Goal: Information Seeking & Learning: Learn about a topic

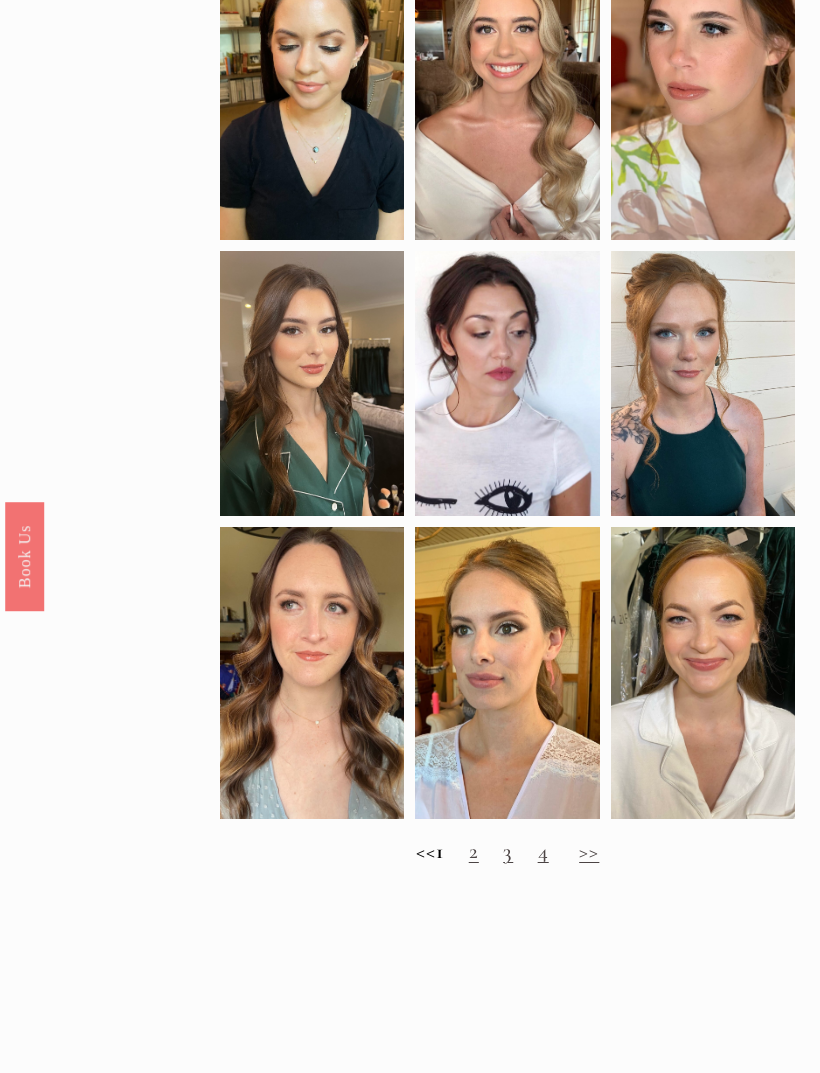
scroll to position [1009, 0]
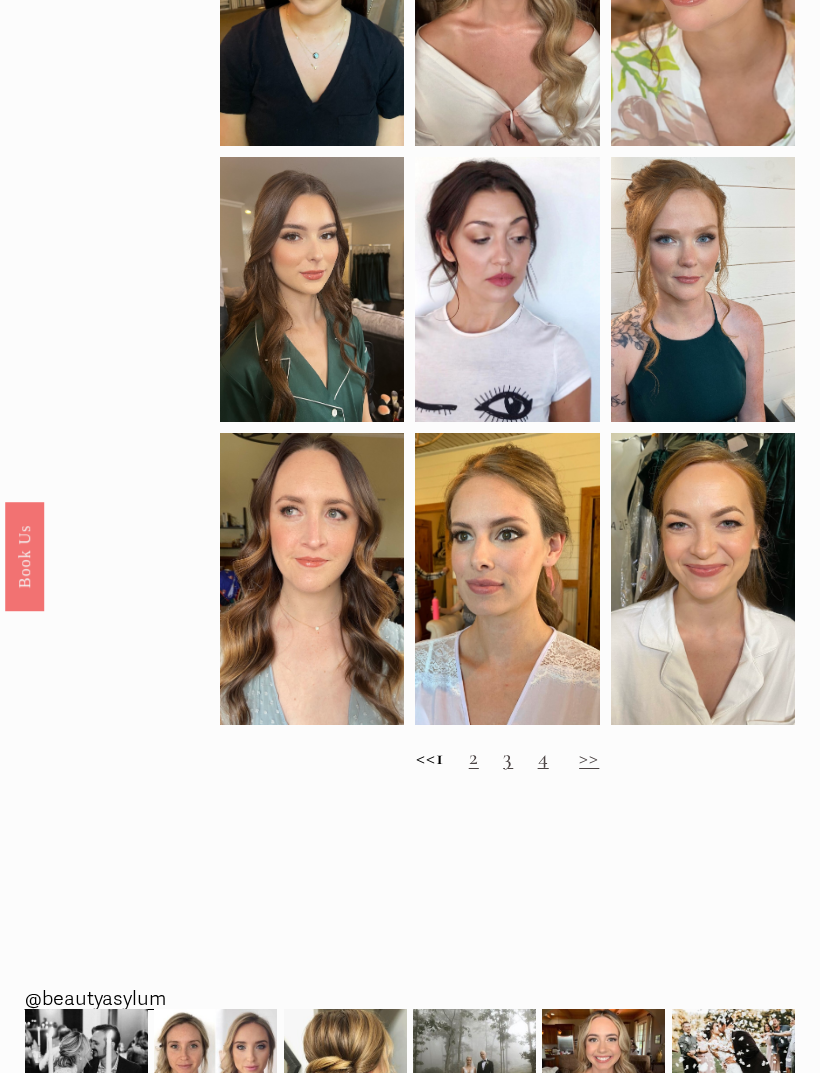
click at [479, 768] on link "2" at bounding box center [474, 757] width 10 height 26
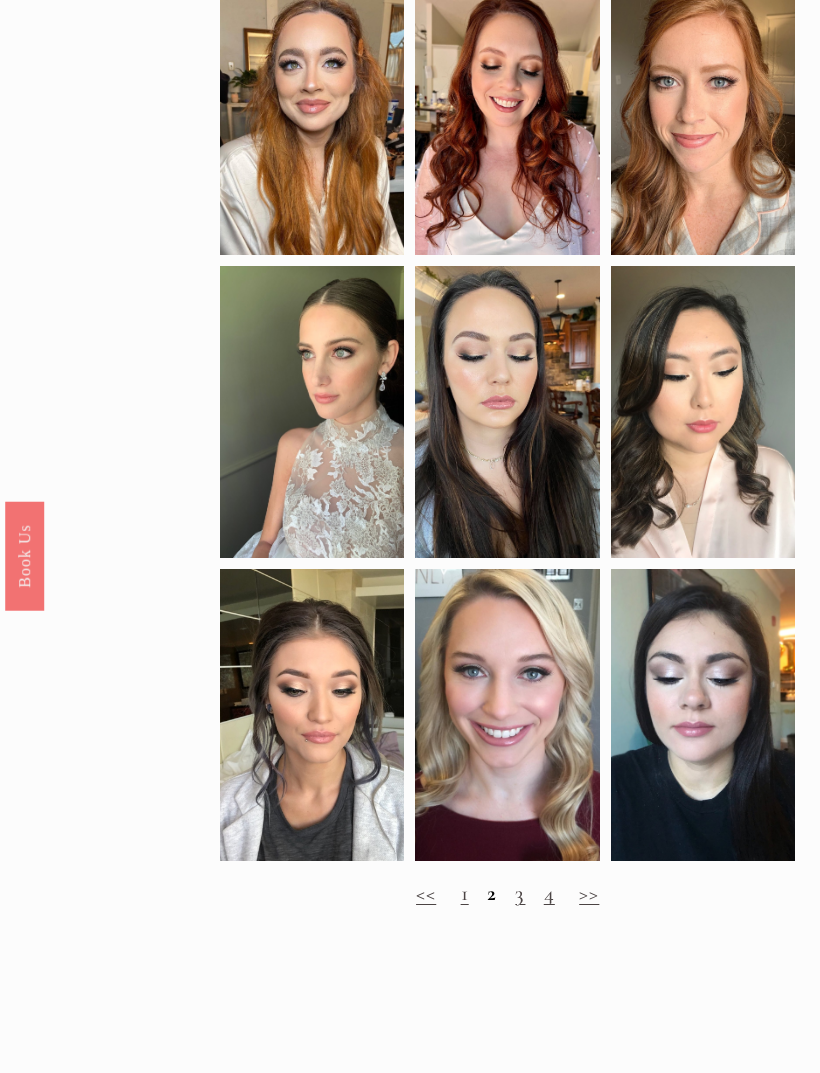
scroll to position [815, 0]
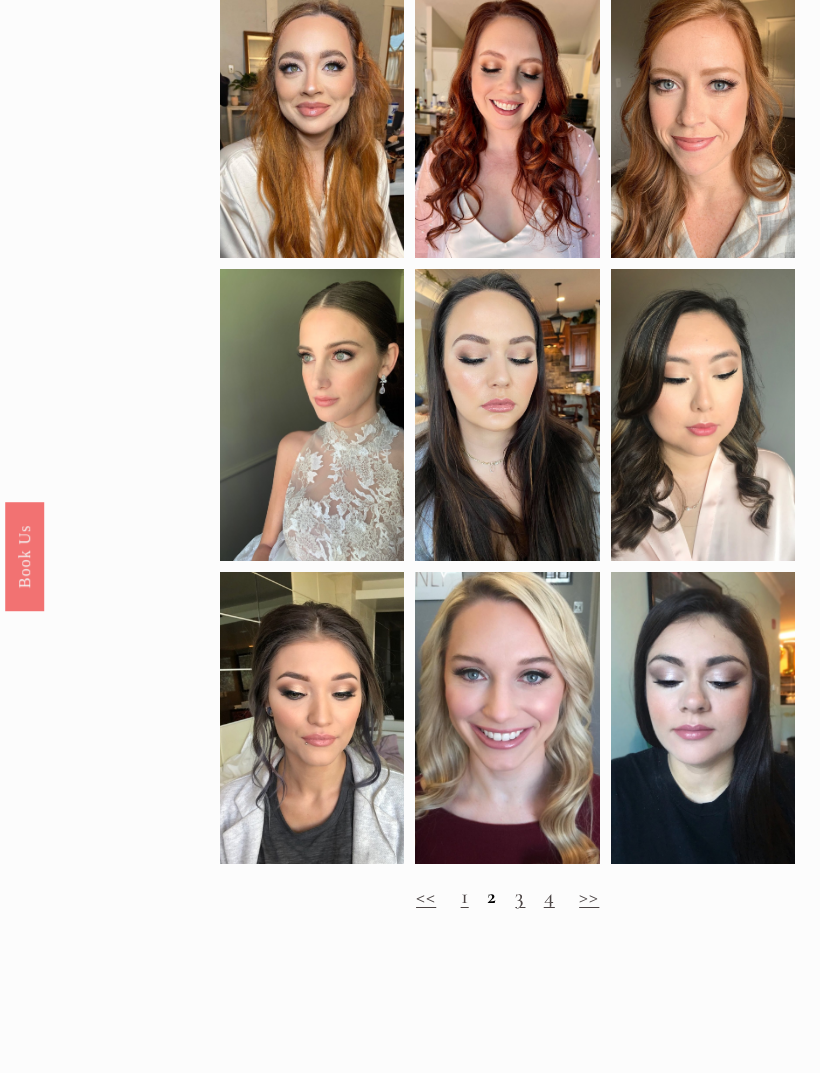
click at [517, 909] on link "3" at bounding box center [520, 896] width 10 height 26
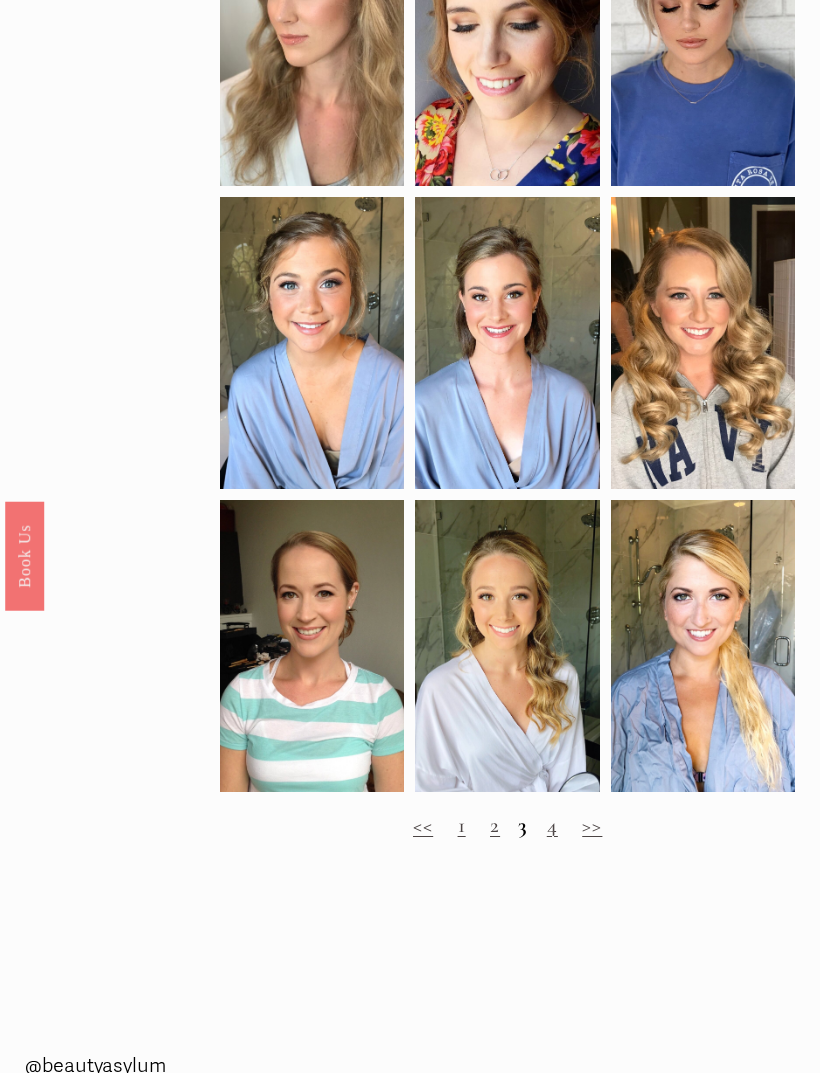
scroll to position [1056, 0]
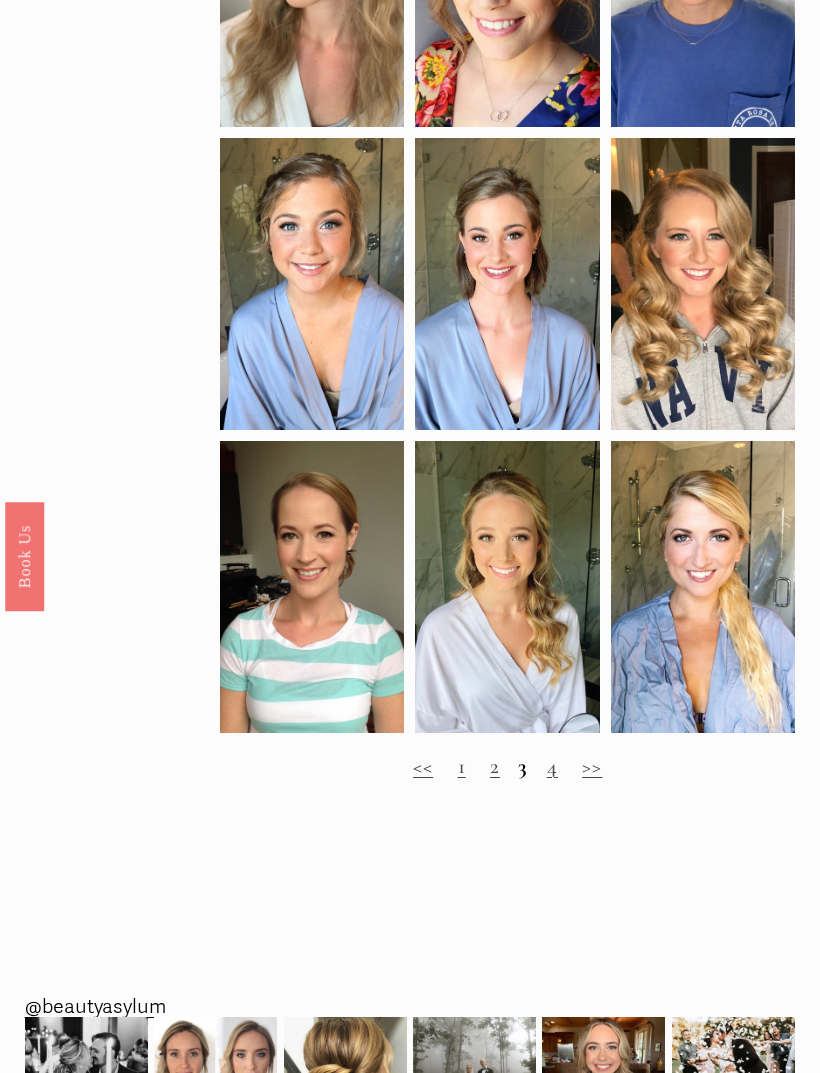
click at [553, 779] on link "4" at bounding box center [552, 766] width 11 height 26
